Goal: Find specific page/section: Find specific page/section

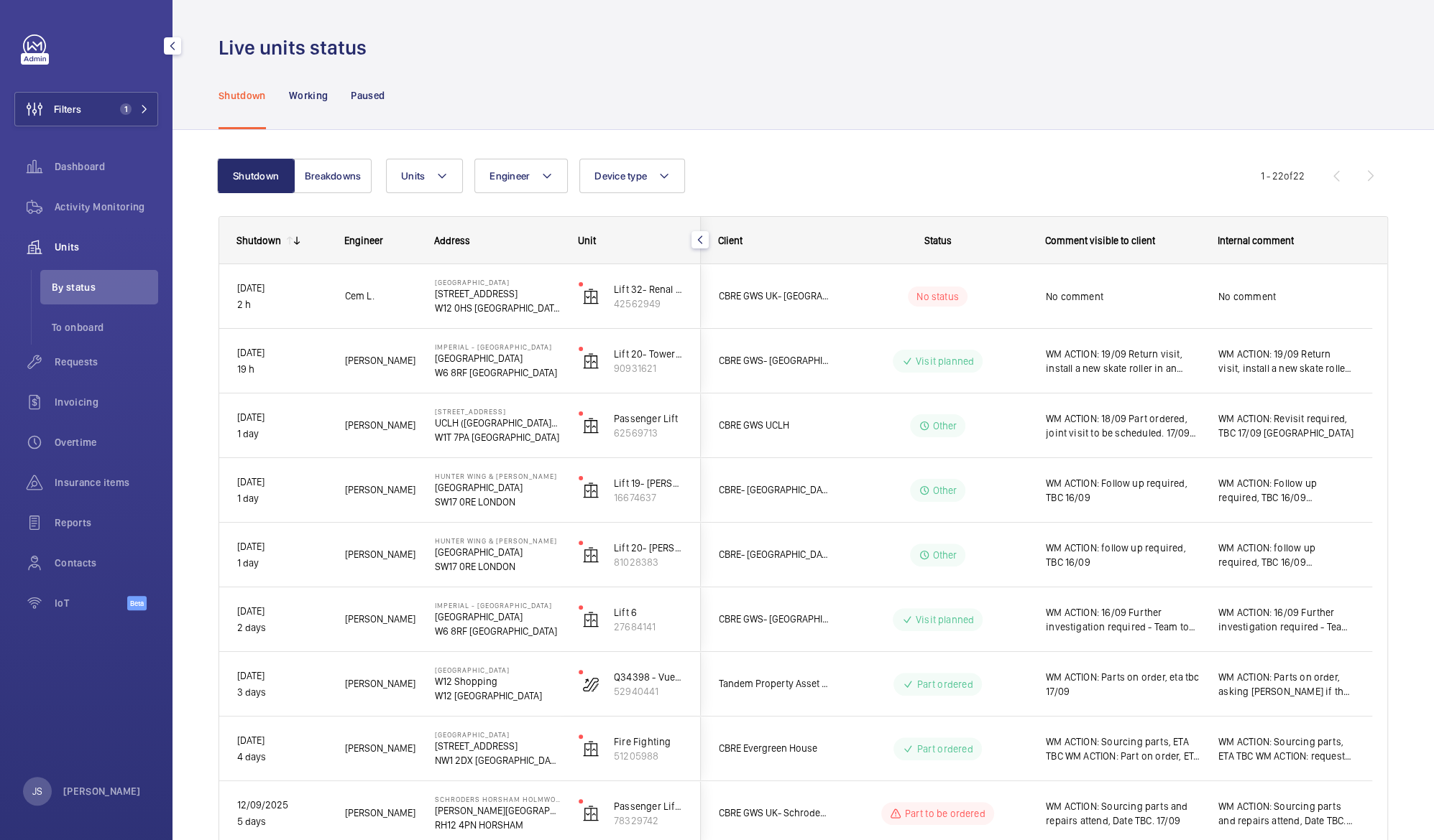
click at [102, 255] on div "Units" at bounding box center [86, 247] width 143 height 35
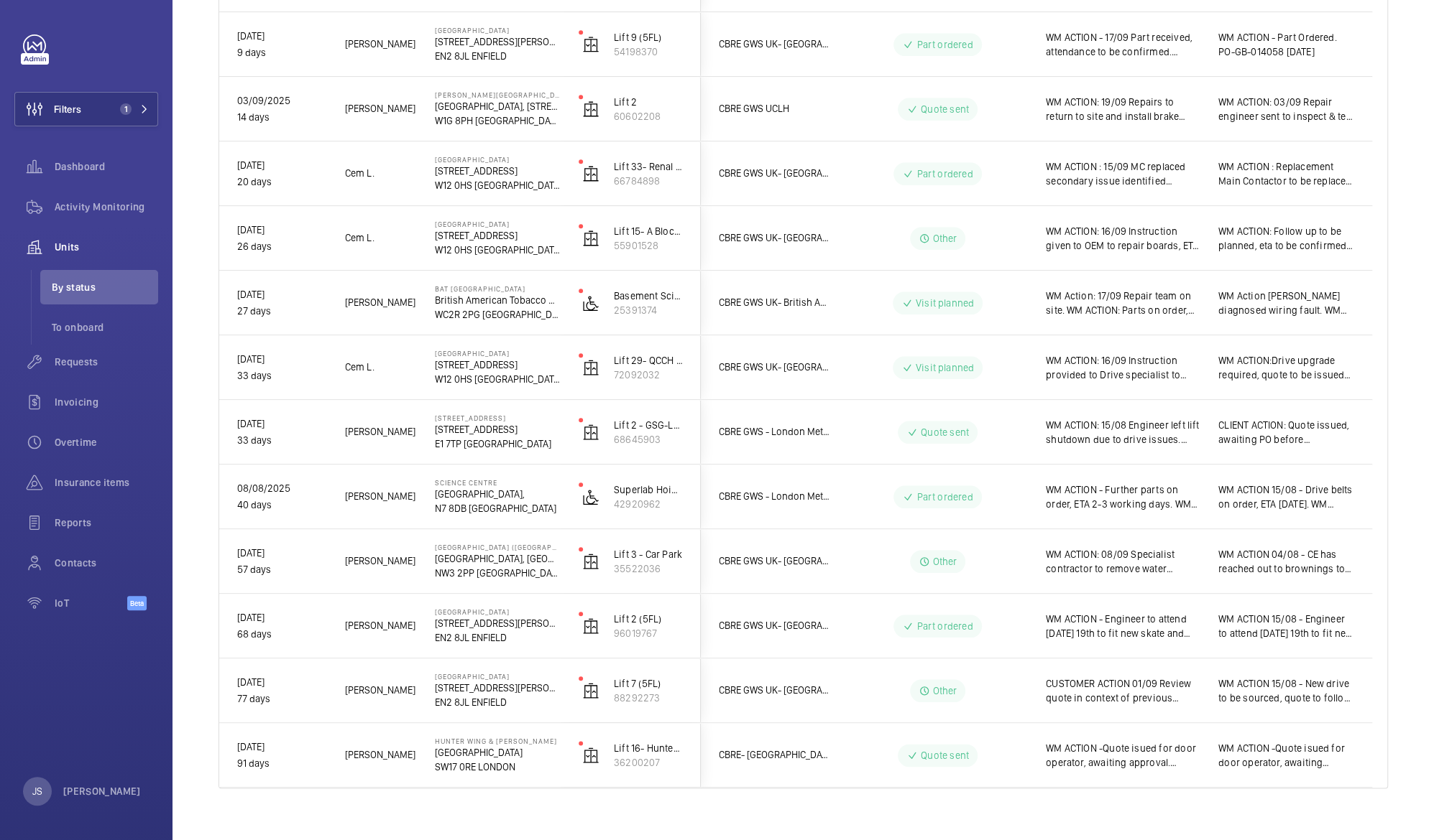
scroll to position [916, 0]
